Goal: Contribute content

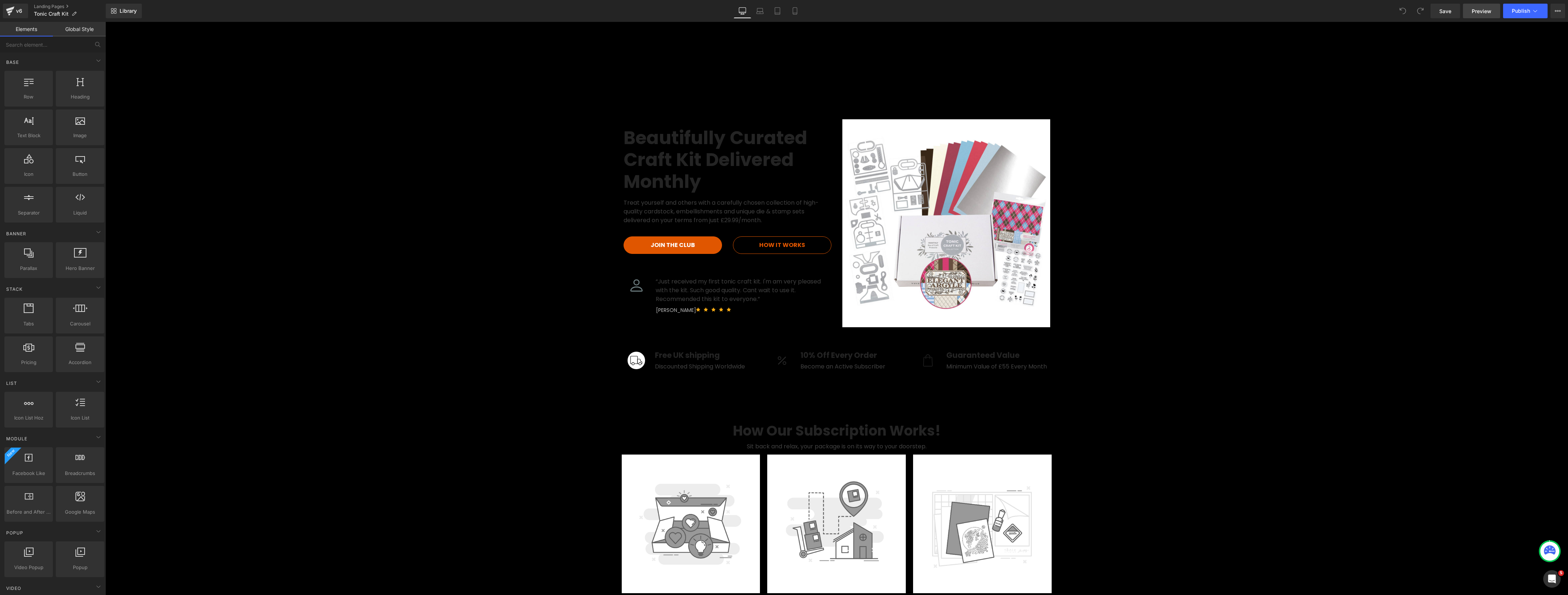
click at [1475, 4] on link "Preview" at bounding box center [1481, 11] width 37 height 15
click at [939, 220] on span "Image" at bounding box center [946, 223] width 15 height 9
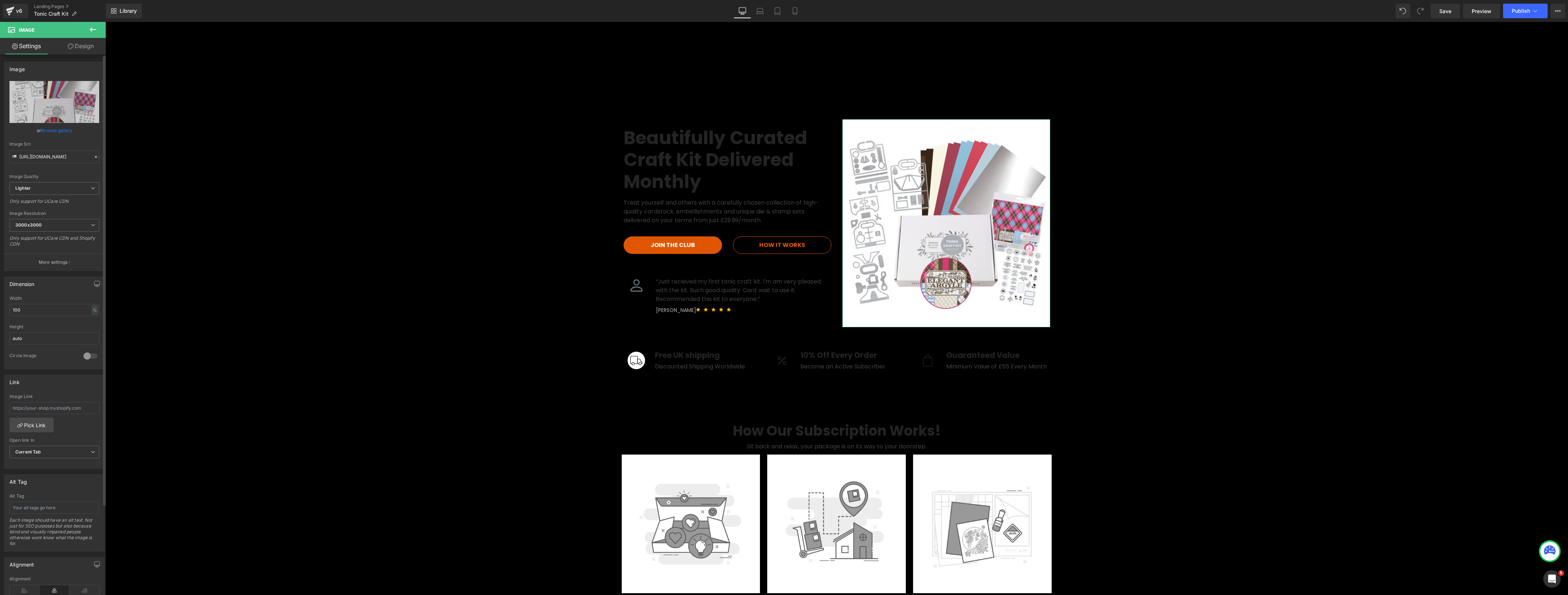
click at [61, 130] on link "Browse gallery" at bounding box center [57, 130] width 31 height 13
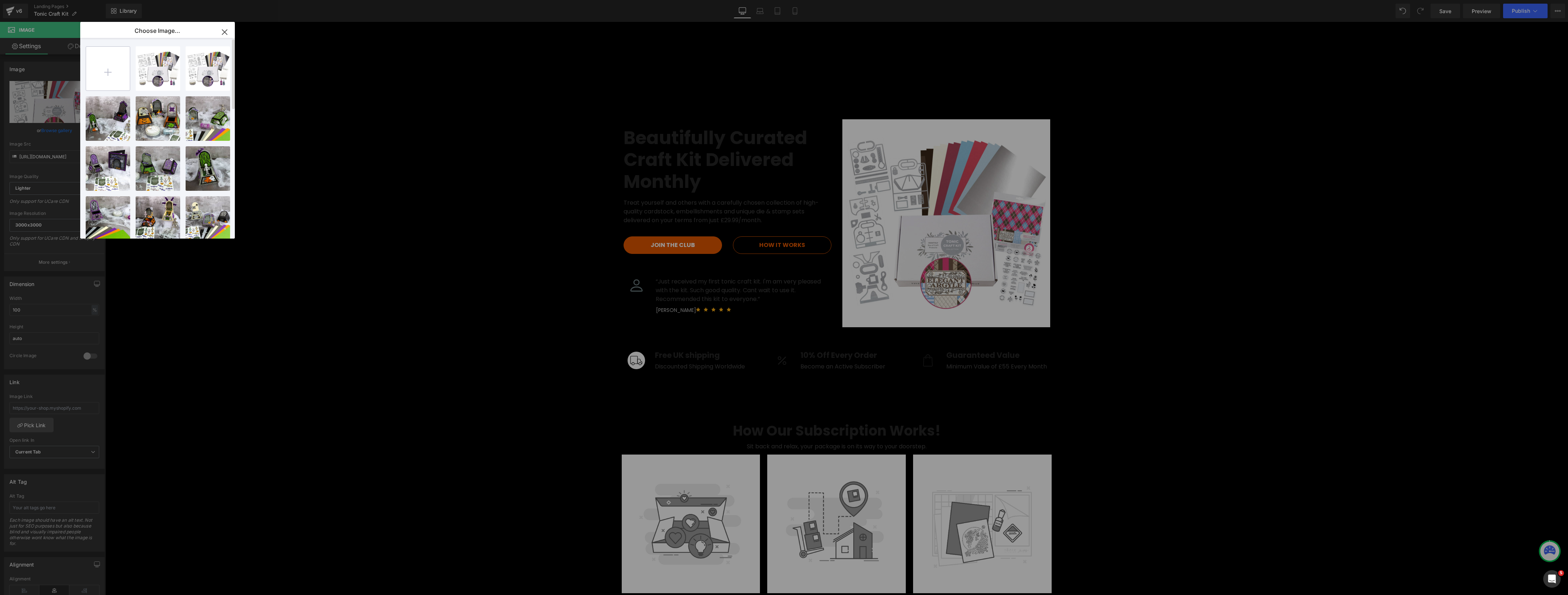
click at [111, 72] on input "file" at bounding box center [108, 69] width 44 height 44
type input "C:\fakepath\Spooky Sweet Sub Banner_Blank.jpg"
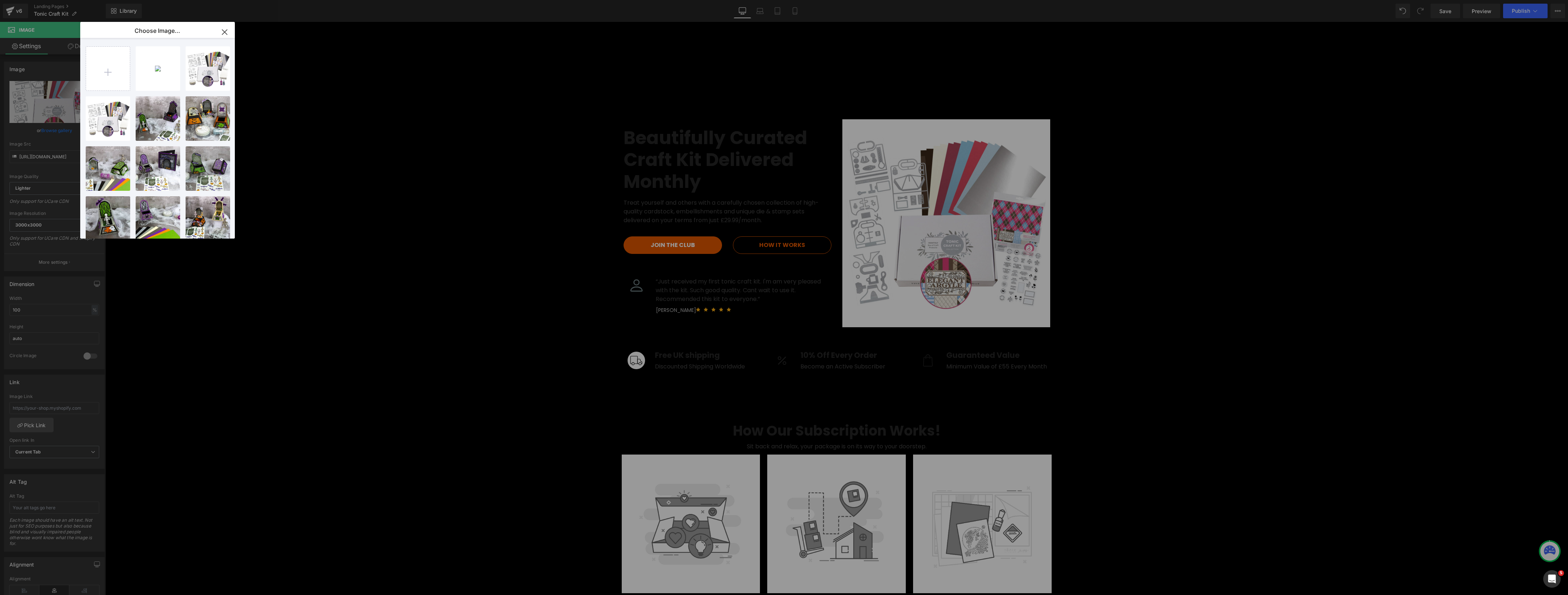
drag, startPoint x: 226, startPoint y: 33, endPoint x: 658, endPoint y: 380, distance: 554.1
click at [226, 33] on icon "button" at bounding box center [224, 32] width 12 height 12
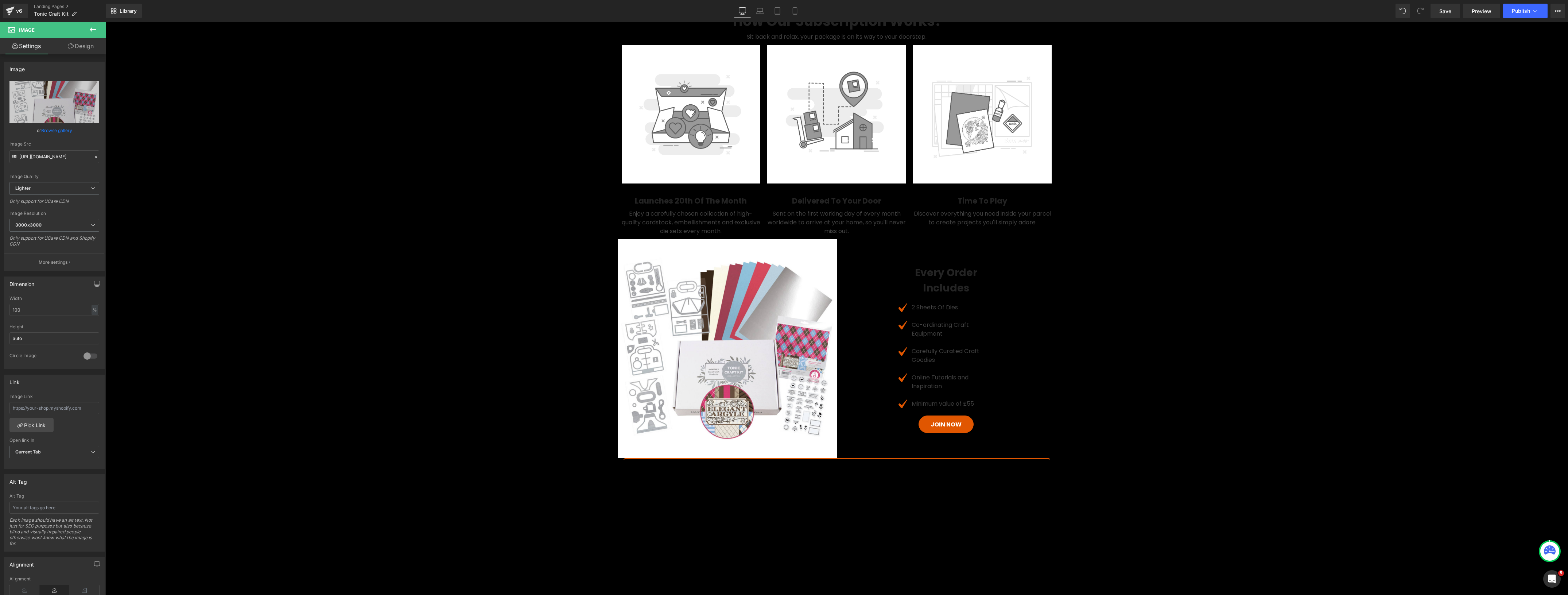
scroll to position [593, 0]
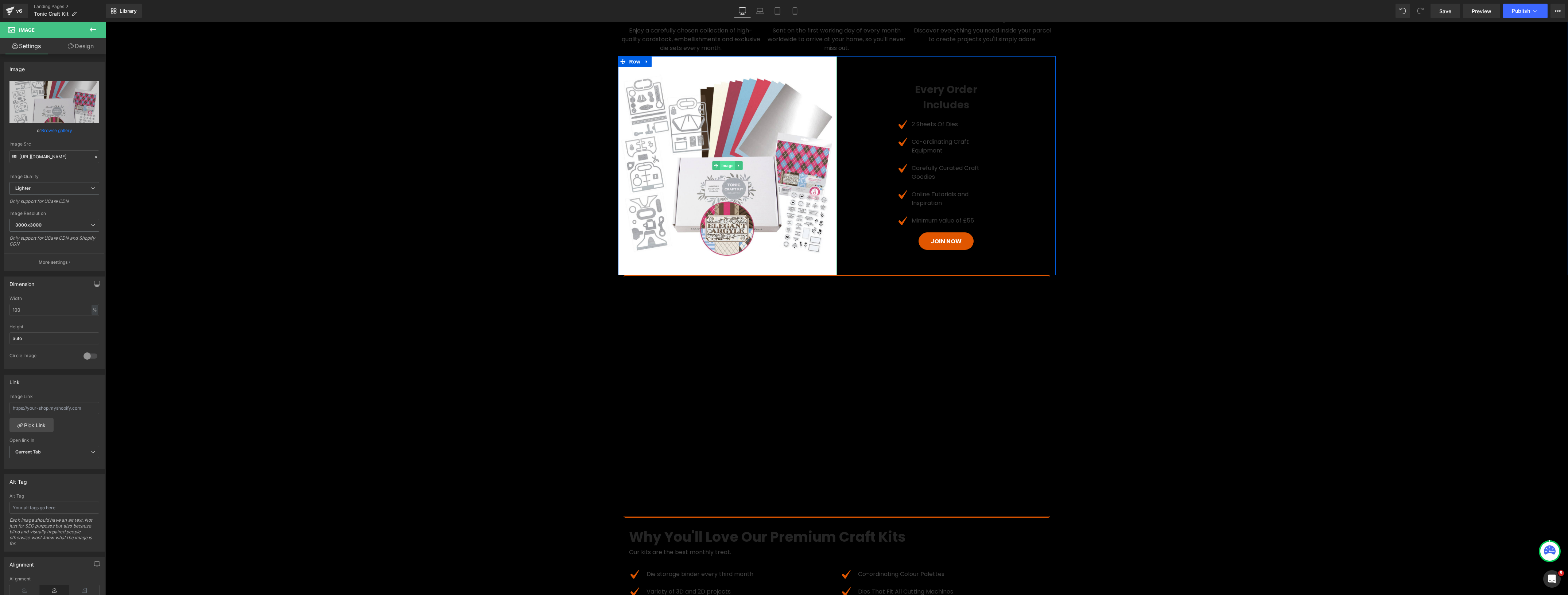
click at [721, 169] on span "Image" at bounding box center [727, 166] width 15 height 9
click at [56, 130] on link "Browse gallery" at bounding box center [57, 130] width 31 height 13
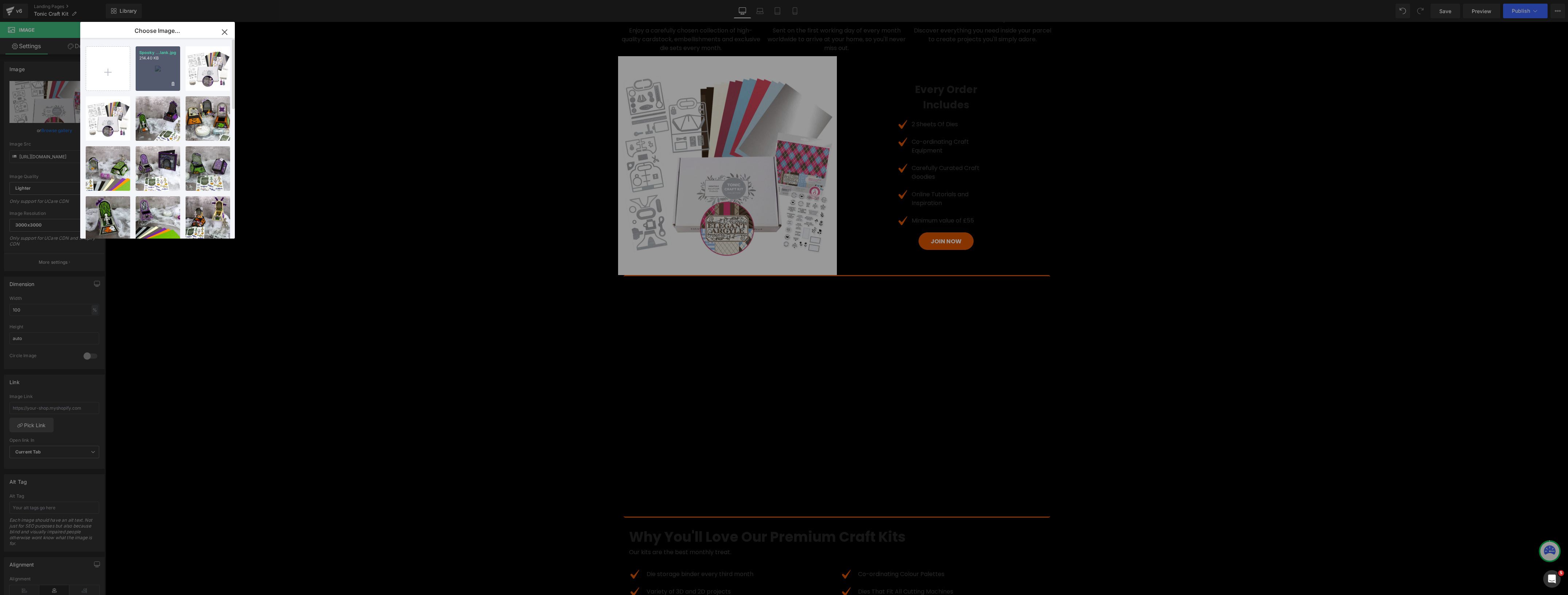
click at [167, 79] on div "Spooky ...lank.jpg 214.40 KB" at bounding box center [158, 68] width 44 height 44
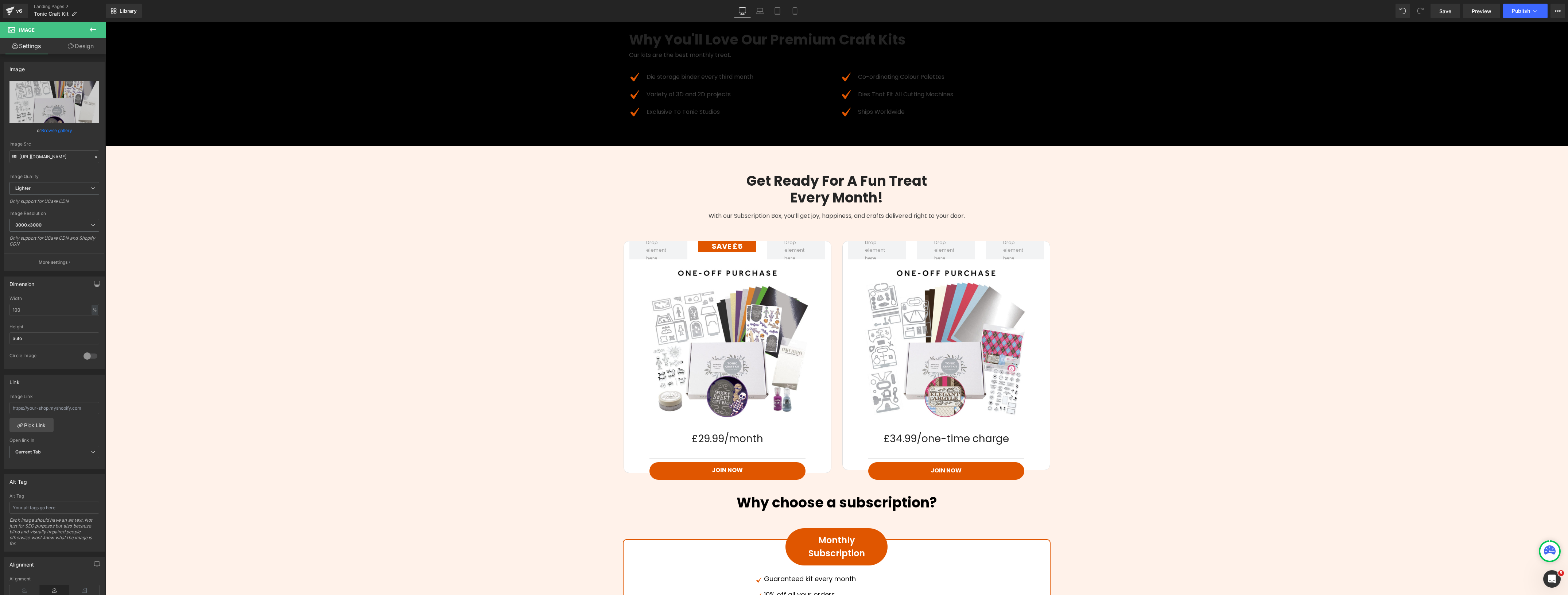
scroll to position [1186, 0]
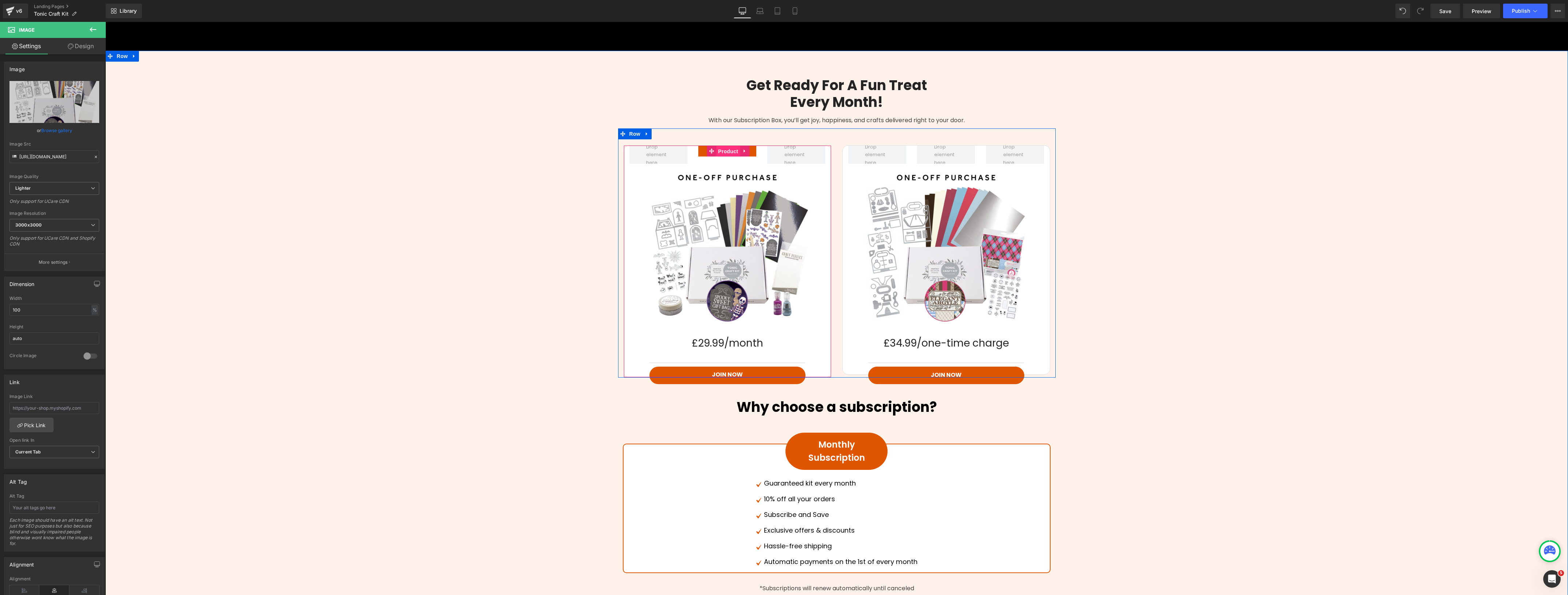
click at [719, 154] on span "Product" at bounding box center [728, 152] width 24 height 11
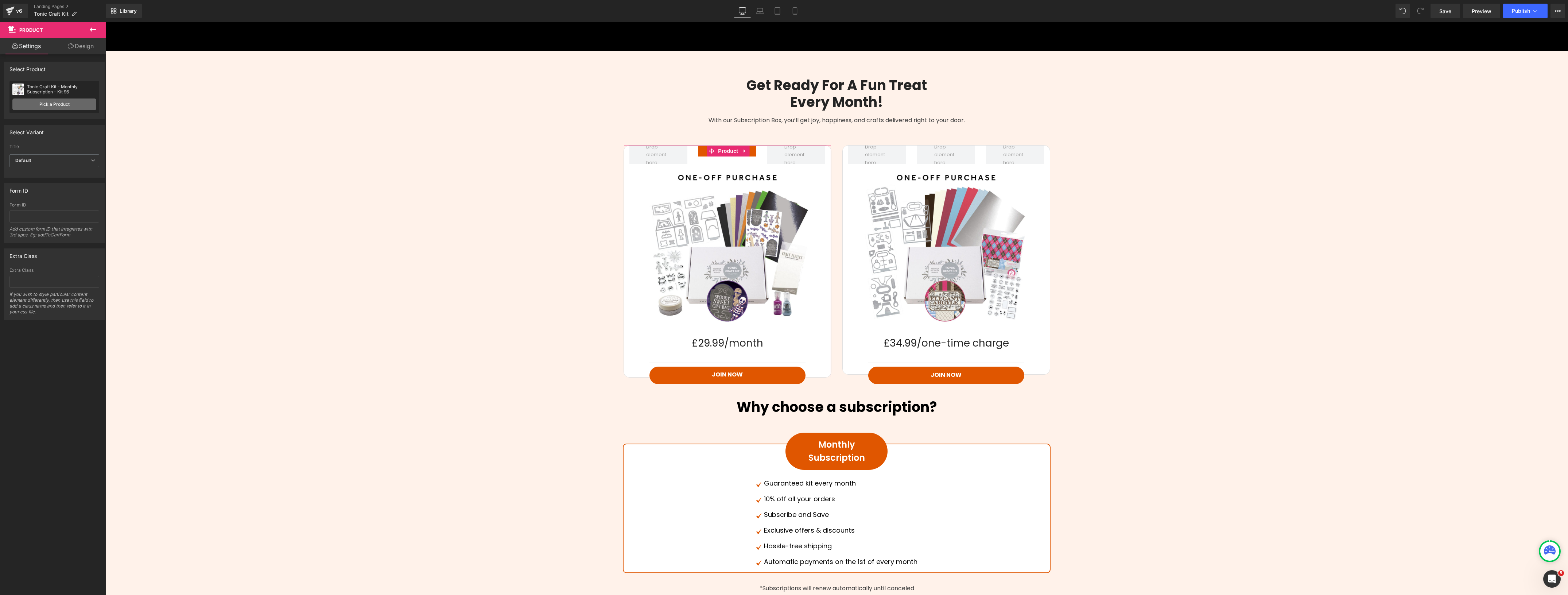
click at [49, 100] on link "Pick a Product" at bounding box center [54, 104] width 84 height 12
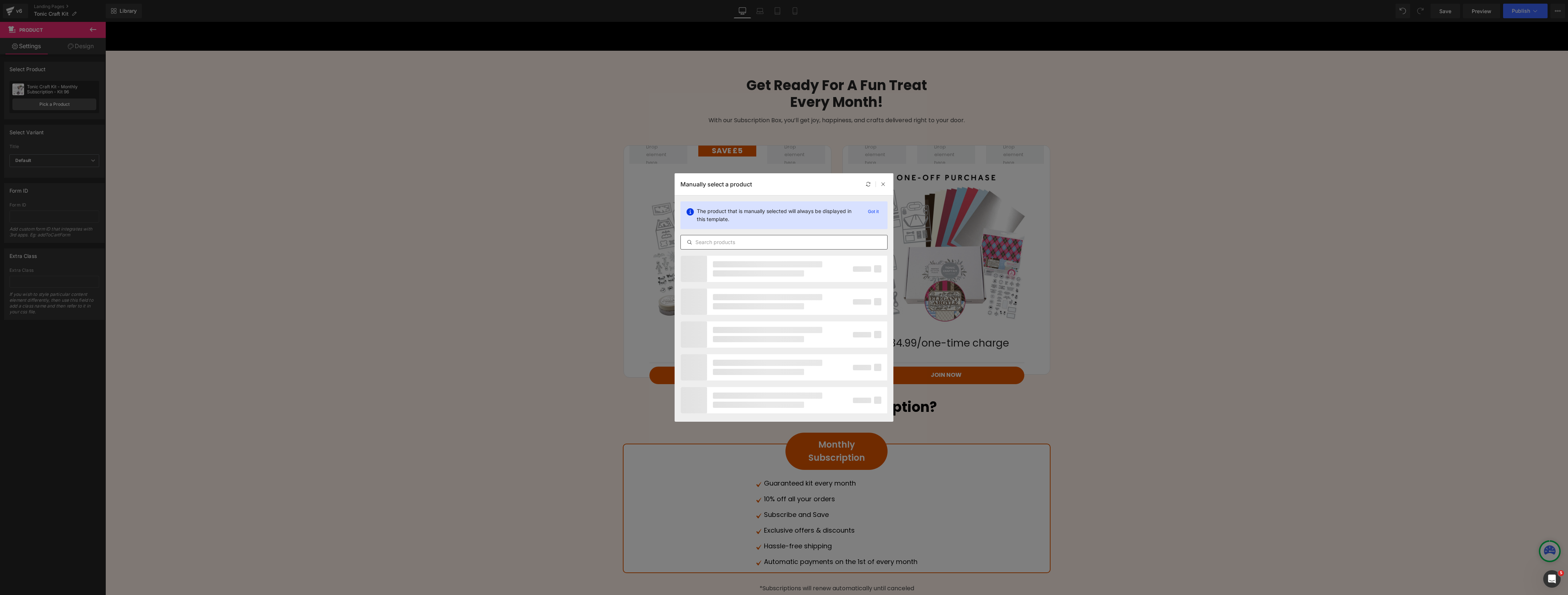
click at [727, 244] on input "text" at bounding box center [783, 242] width 206 height 9
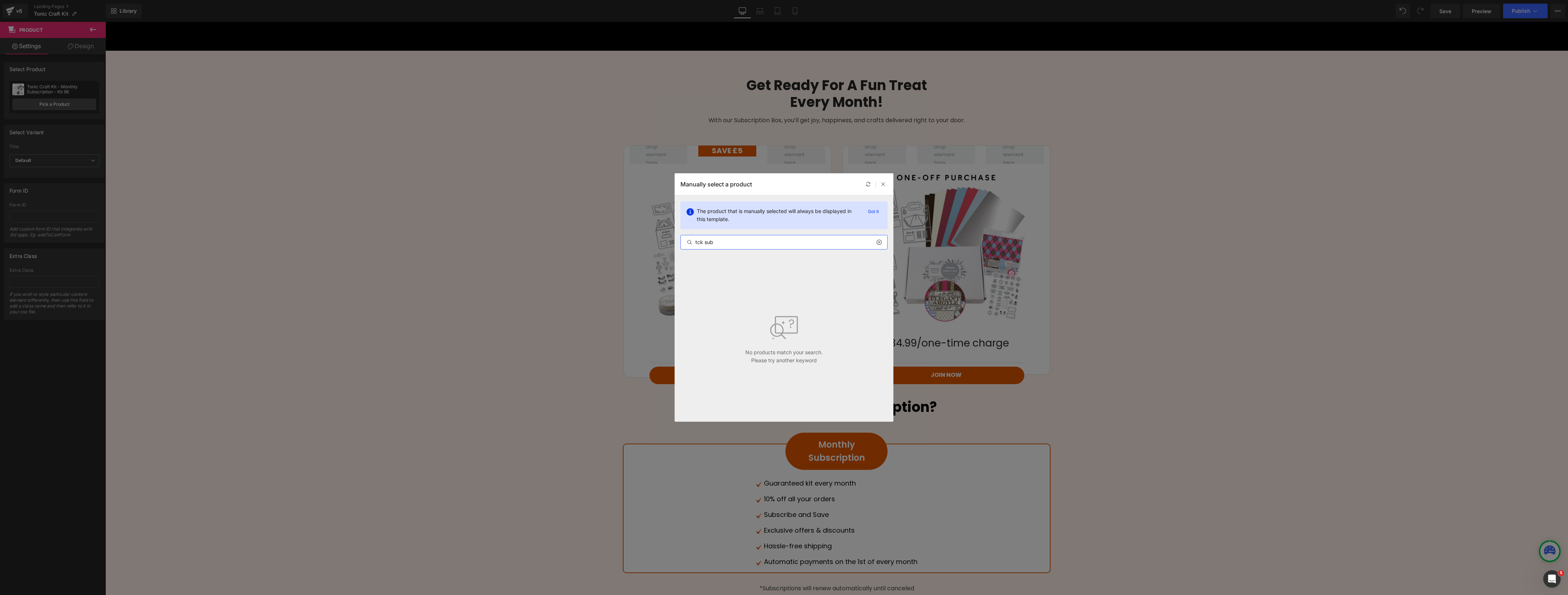
click at [704, 241] on input "tck sub" at bounding box center [783, 242] width 206 height 9
type input "tcksub"
type textarea "sub"
drag, startPoint x: 721, startPoint y: 245, endPoint x: 665, endPoint y: 247, distance: 56.0
click at [665, 247] on div "Manually select a product The product that is manually selected will always be …" at bounding box center [784, 297] width 1568 height 595
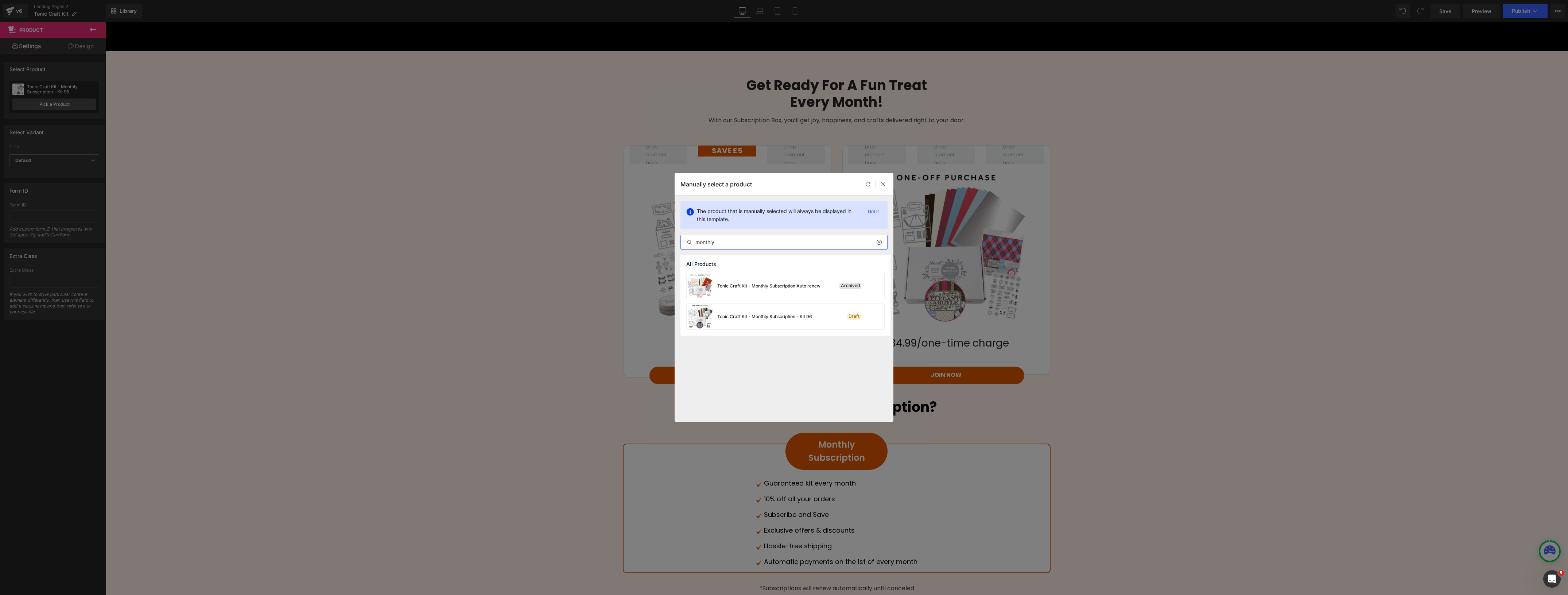
type input "monthly"
click at [776, 314] on div "Tonic Craft Kit - Monthly Subscription - Kit 96" at bounding box center [765, 317] width 95 height 7
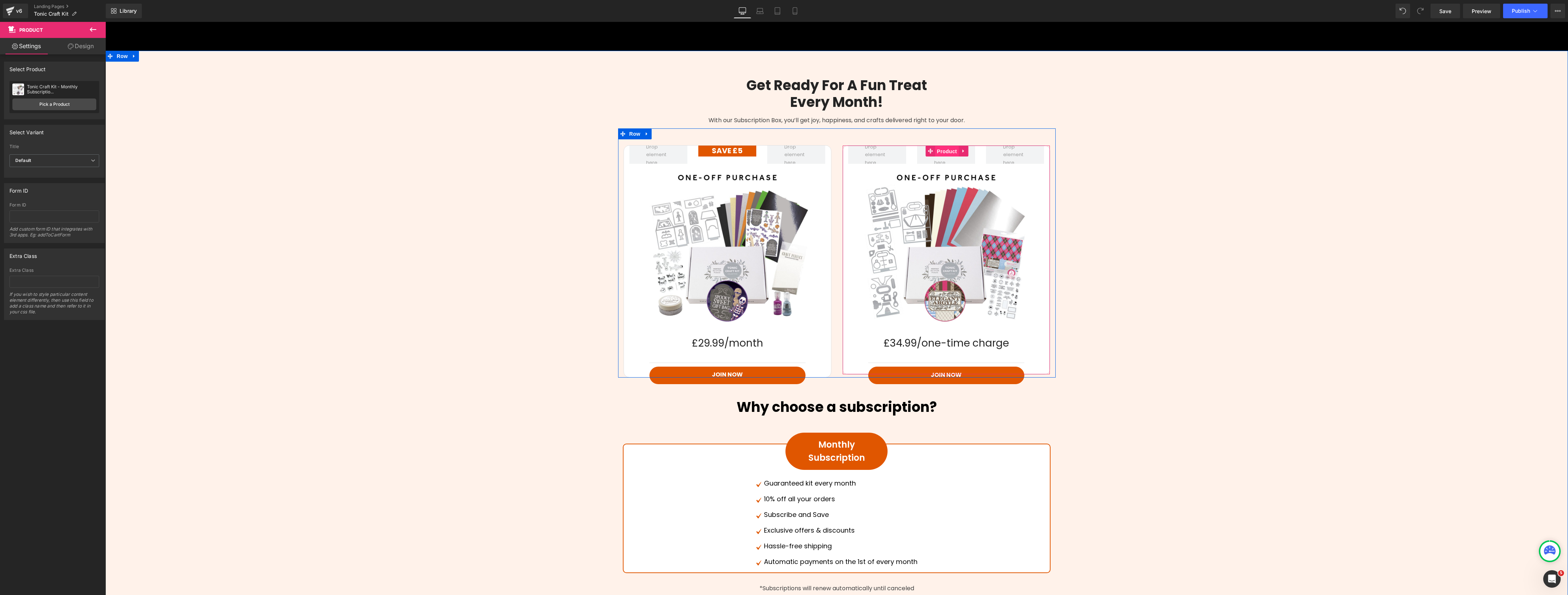
click at [944, 150] on span "Product" at bounding box center [947, 152] width 24 height 11
click at [939, 150] on span "Product" at bounding box center [947, 151] width 24 height 11
click at [61, 102] on link "Pick a Product" at bounding box center [54, 104] width 84 height 12
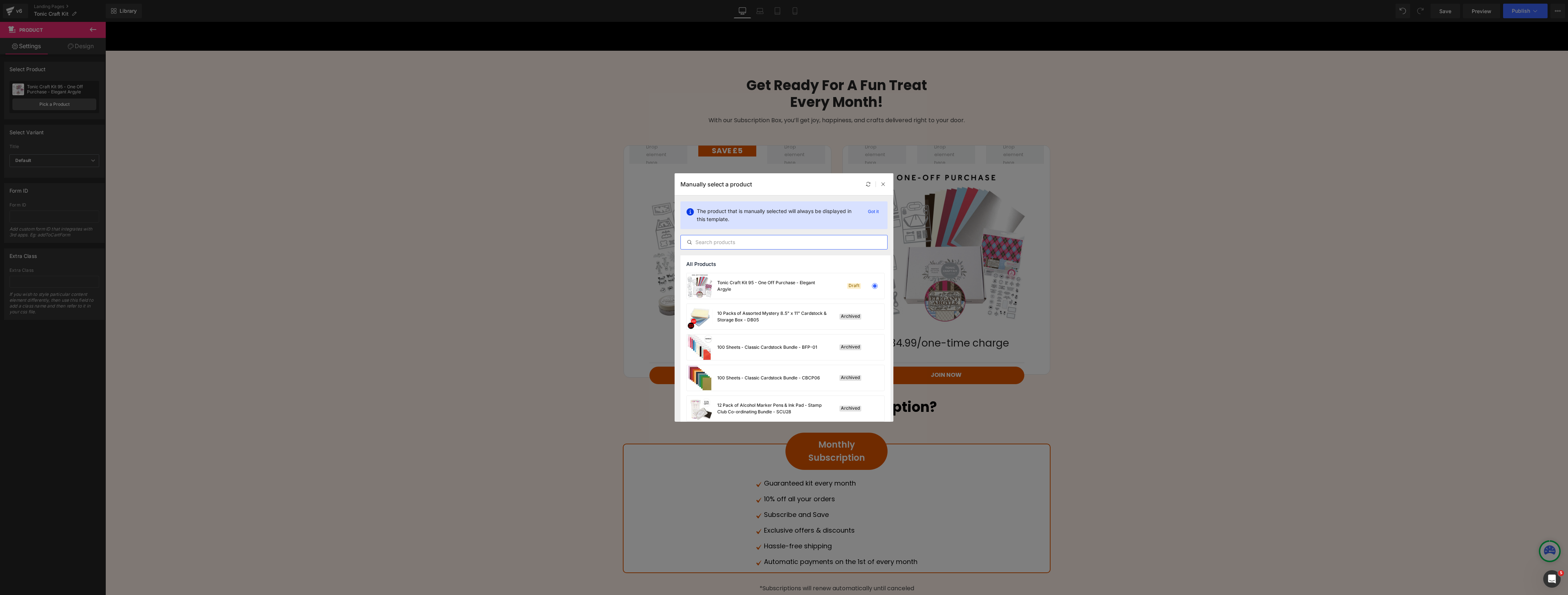
click at [712, 240] on input "text" at bounding box center [783, 242] width 206 height 9
type input "monthly"
click at [749, 320] on div "Tonic Craft Kit - Monthly Subscription - Kit 96" at bounding box center [765, 317] width 95 height 7
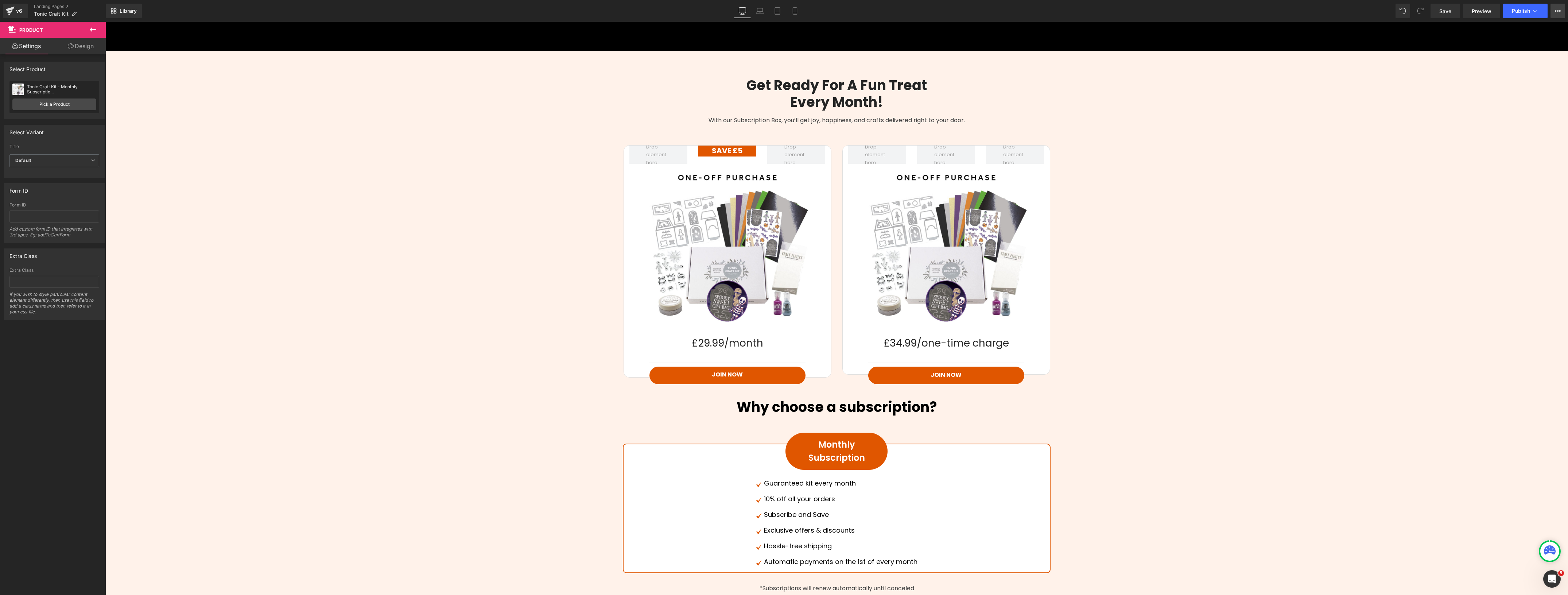
click at [1555, 8] on icon at bounding box center [1558, 11] width 6 height 6
click at [1524, 73] on div "Schedule Publish" at bounding box center [1514, 73] width 102 height 15
select select
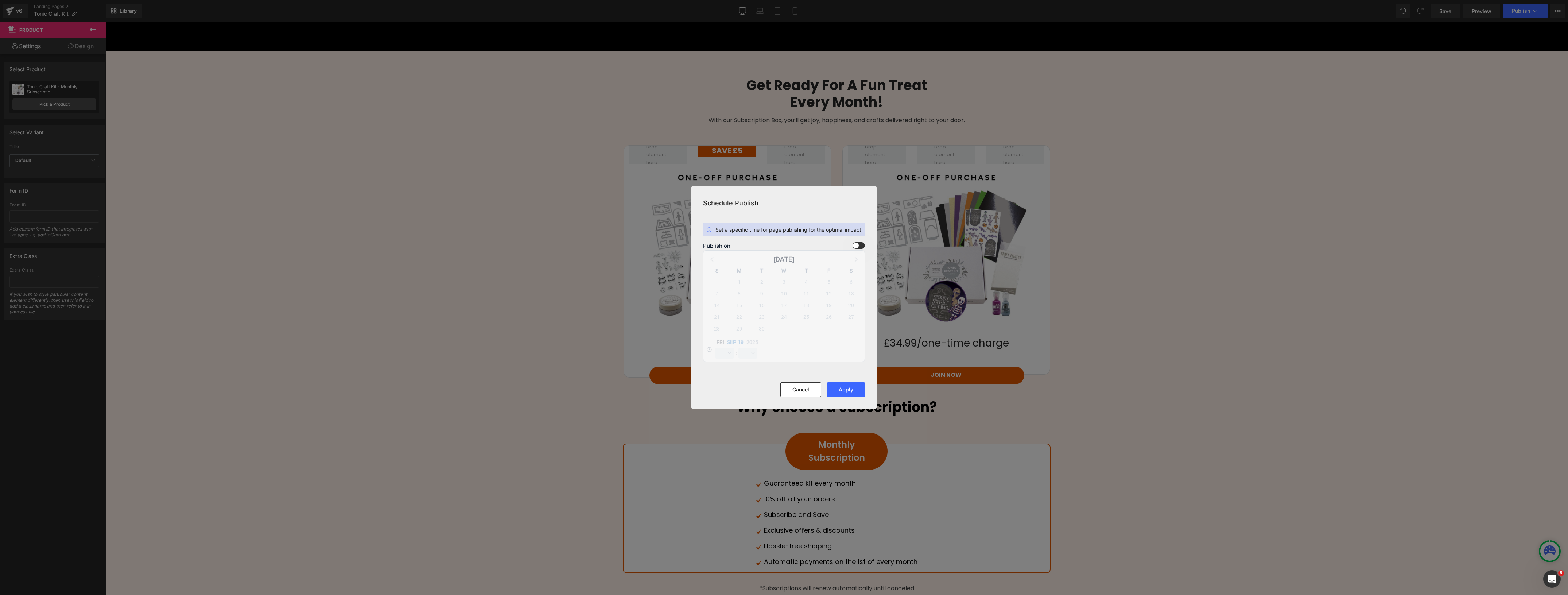
click at [857, 242] on span at bounding box center [859, 245] width 12 height 7
click at [0, 0] on input "checkbox" at bounding box center [0, 0] width 0 height 0
click at [853, 308] on span "20" at bounding box center [851, 305] width 10 height 10
click at [724, 354] on select "00 01 02 03 04 05 06 07 08 09 10 11 12 13 14 15 16 17 18 19 20 21 22 23" at bounding box center [724, 353] width 19 height 11
click at [715, 348] on select "00 01 02 03 04 05 06 07 08 09 10 11 12 13 14 15 16 17 18 19 20 21 22 23" at bounding box center [724, 353] width 19 height 11
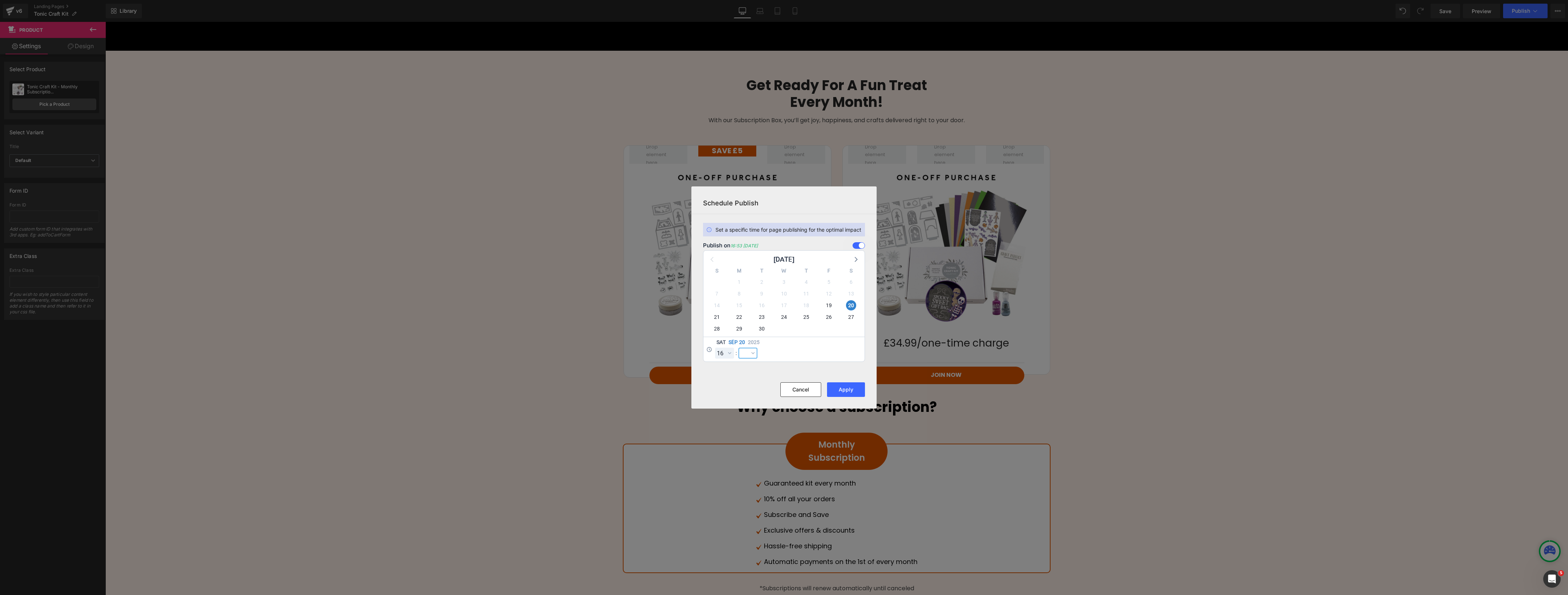
click at [750, 354] on select "00 01 02 03 04 05 06 07 08 09 10 11 12 13 14 15 16 17 18 19 20 21 22 23 24 25 2…" at bounding box center [747, 353] width 19 height 11
drag, startPoint x: 726, startPoint y: 360, endPoint x: 726, endPoint y: 354, distance: 6.0
click at [726, 359] on div "Sat Sep 20 2025 00 01 02 03 04 05 06 07 08 09 10 11 12 13 14 15 16 17 18 19 20 …" at bounding box center [784, 349] width 161 height 25
click at [726, 353] on select "00 01 02 03 04 05 06 07 08 09 10 11 12 13 14 15 16 17 18 19 20 21 22 23" at bounding box center [724, 353] width 19 height 11
select select "15"
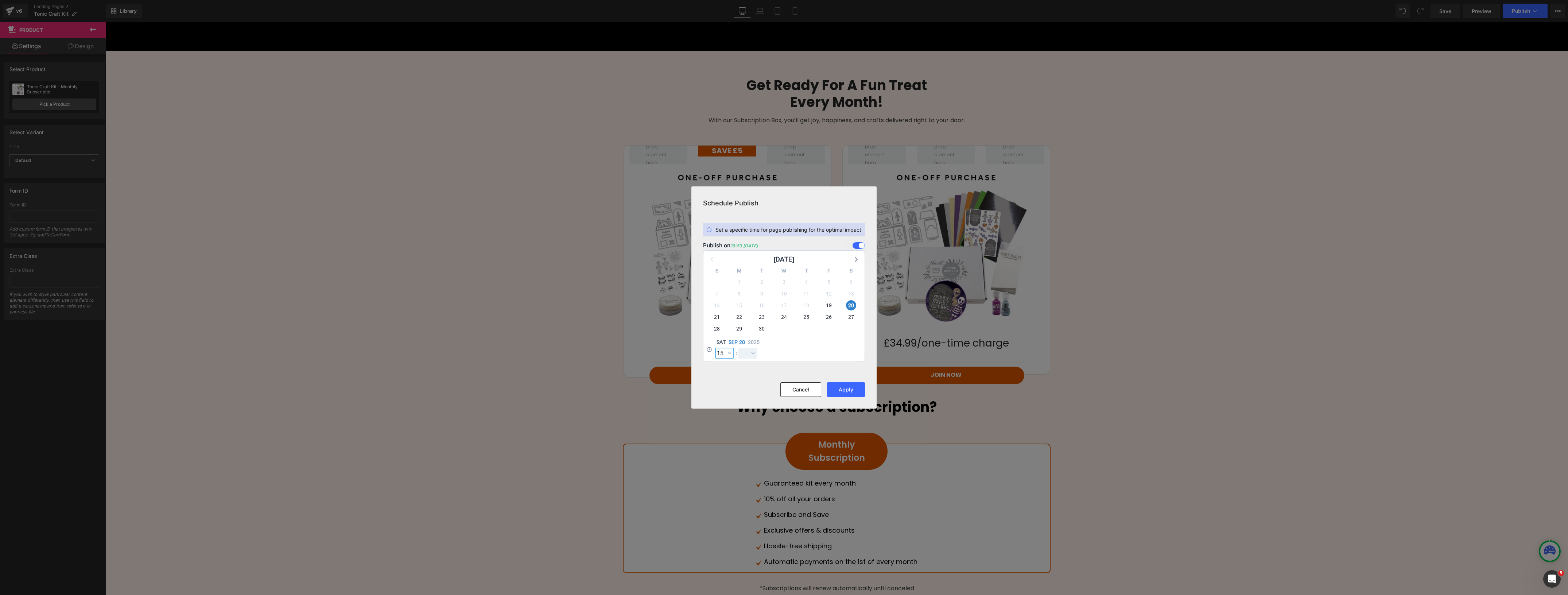
click at [715, 348] on select "00 01 02 03 04 05 06 07 08 09 10 11 12 13 14 15 16 17 18 19 20 21 22 23" at bounding box center [724, 353] width 19 height 11
click at [754, 354] on select "00 01 02 03 04 05 06 07 08 09 10 11 12 13 14 15 16 17 18 19 20 21 22 23 24 25 2…" at bounding box center [747, 353] width 19 height 11
select select "55"
click at [738, 348] on select "00 01 02 03 04 05 06 07 08 09 10 11 12 13 14 15 16 17 18 19 20 21 22 23 24 25 2…" at bounding box center [747, 353] width 19 height 11
click at [842, 393] on button "Apply" at bounding box center [846, 390] width 38 height 15
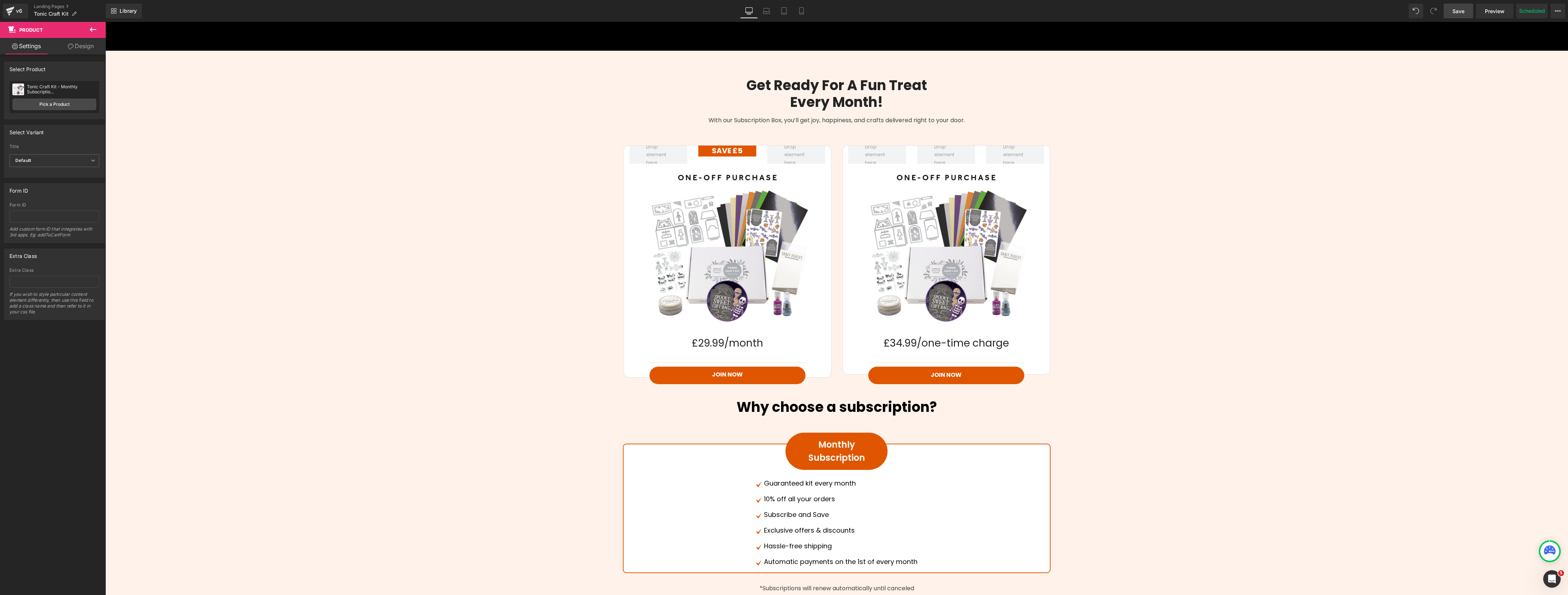
click at [1460, 13] on span "Save" at bounding box center [1458, 11] width 12 height 8
